Goal: Information Seeking & Learning: Learn about a topic

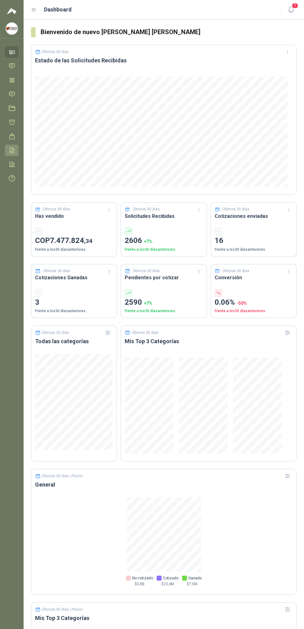
click at [12, 150] on icon at bounding box center [12, 150] width 7 height 7
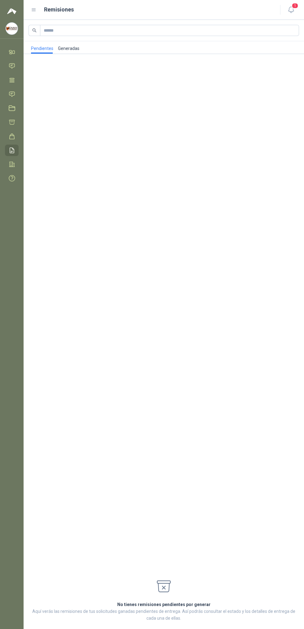
click at [75, 48] on link "Generadas" at bounding box center [69, 47] width 22 height 12
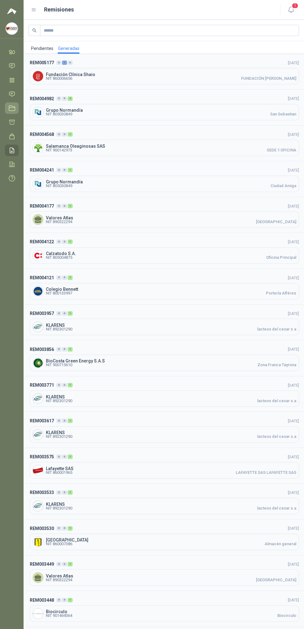
click at [12, 107] on icon at bounding box center [12, 108] width 6 height 5
click at [12, 95] on icon at bounding box center [12, 94] width 7 height 7
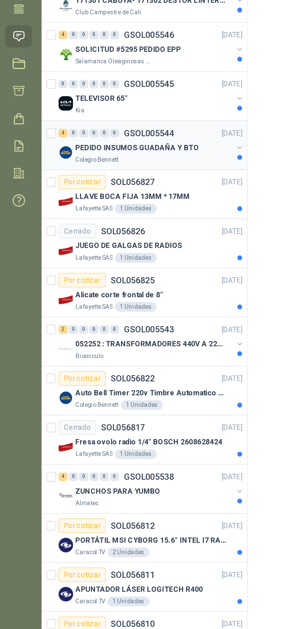
click at [123, 151] on button "button" at bounding box center [125, 151] width 5 height 5
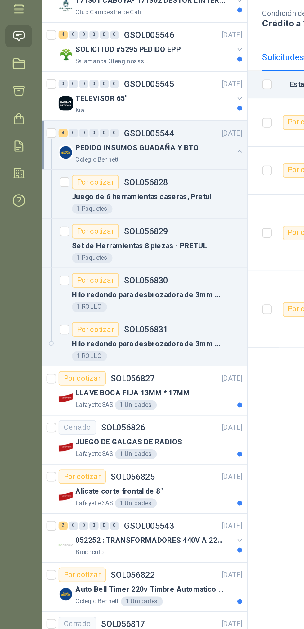
scroll to position [0, 1]
click at [69, 221] on p "SOL056830" at bounding box center [77, 219] width 23 height 4
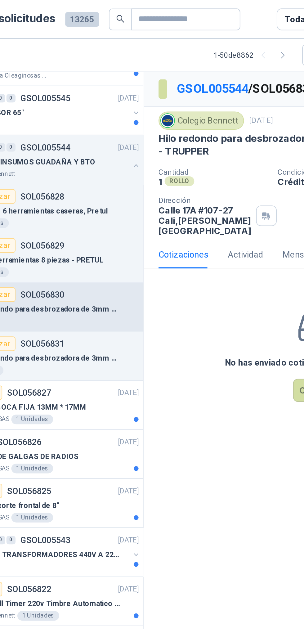
scroll to position [72, 1]
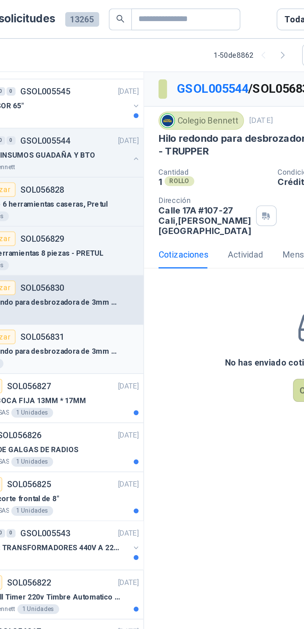
click at [88, 176] on div "Hilo redondo para desbrozadora de 3mm o 3.8mm x168m - NEGRO - BELLOTA" at bounding box center [82, 179] width 87 height 7
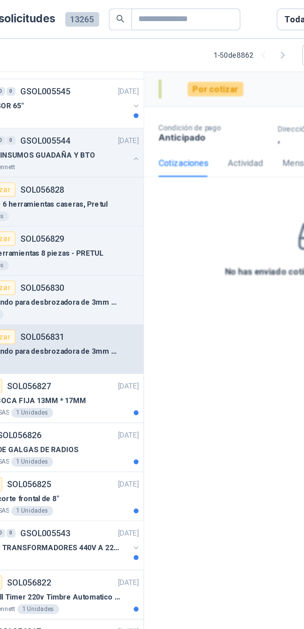
click at [96, 179] on p "Hilo redondo para desbrozadora de 3mm o 3.8mm x168m - NEGRO - BELLOTA" at bounding box center [77, 180] width 77 height 6
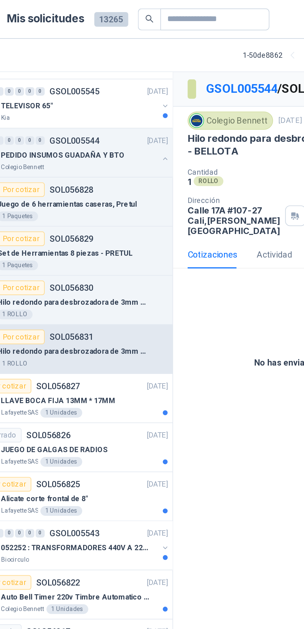
scroll to position [72, 0]
